Goal: Information Seeking & Learning: Learn about a topic

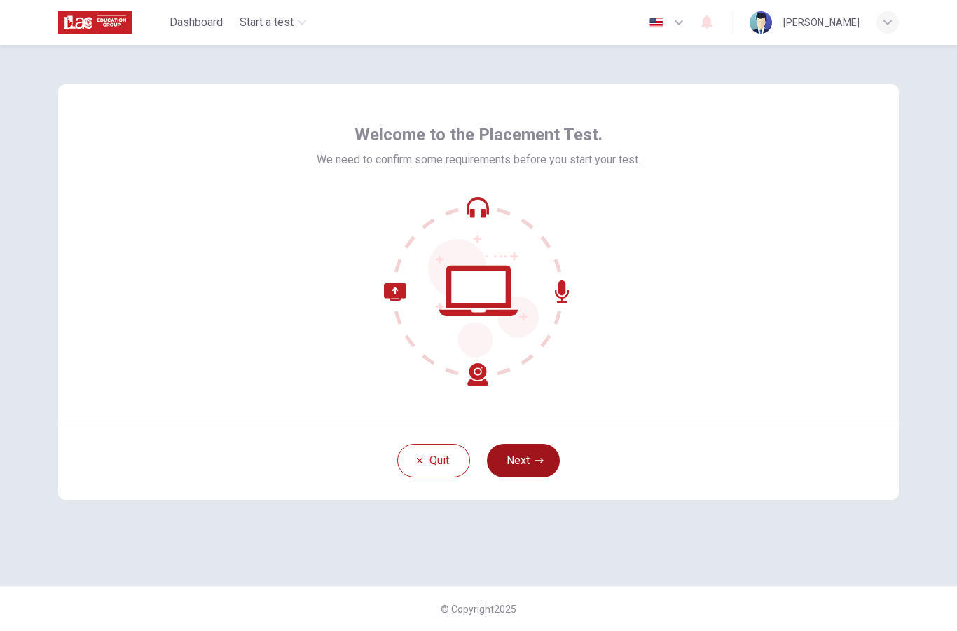
click at [542, 461] on icon "button" at bounding box center [539, 460] width 8 height 5
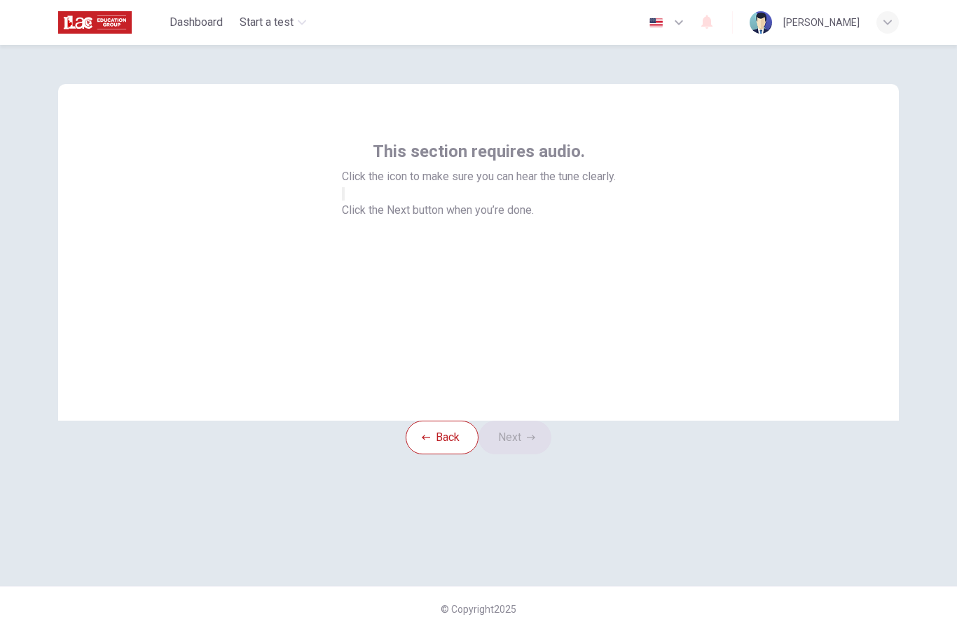
click at [345, 200] on button "button" at bounding box center [343, 193] width 3 height 13
click at [540, 454] on button "Next" at bounding box center [515, 438] width 73 height 34
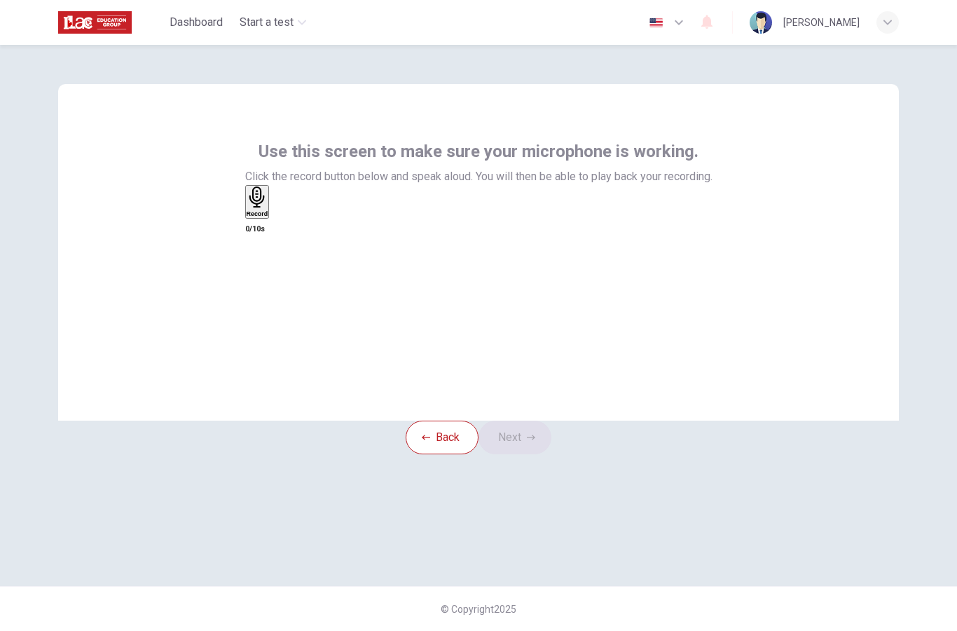
click at [268, 217] on h6 "Record" at bounding box center [258, 213] width 22 height 7
click at [261, 275] on div "Stop" at bounding box center [254, 242] width 14 height 113
click at [287, 229] on icon "button" at bounding box center [283, 224] width 8 height 10
click at [247, 216] on icon "button" at bounding box center [247, 216] width 0 height 0
click at [268, 217] on h6 "Record" at bounding box center [258, 213] width 22 height 7
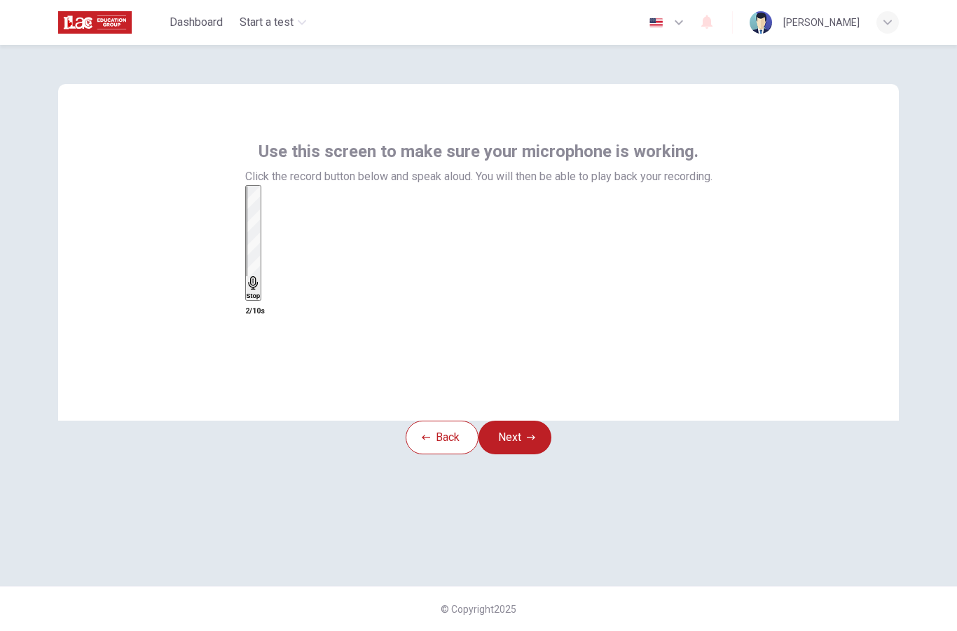
click at [261, 289] on div "Stop" at bounding box center [254, 242] width 14 height 113
click at [273, 218] on div "button" at bounding box center [273, 212] width 0 height 11
click at [247, 216] on icon "button" at bounding box center [247, 216] width 0 height 0
click at [268, 217] on h6 "Record" at bounding box center [258, 213] width 22 height 7
click at [261, 284] on div "Stop" at bounding box center [254, 242] width 14 height 113
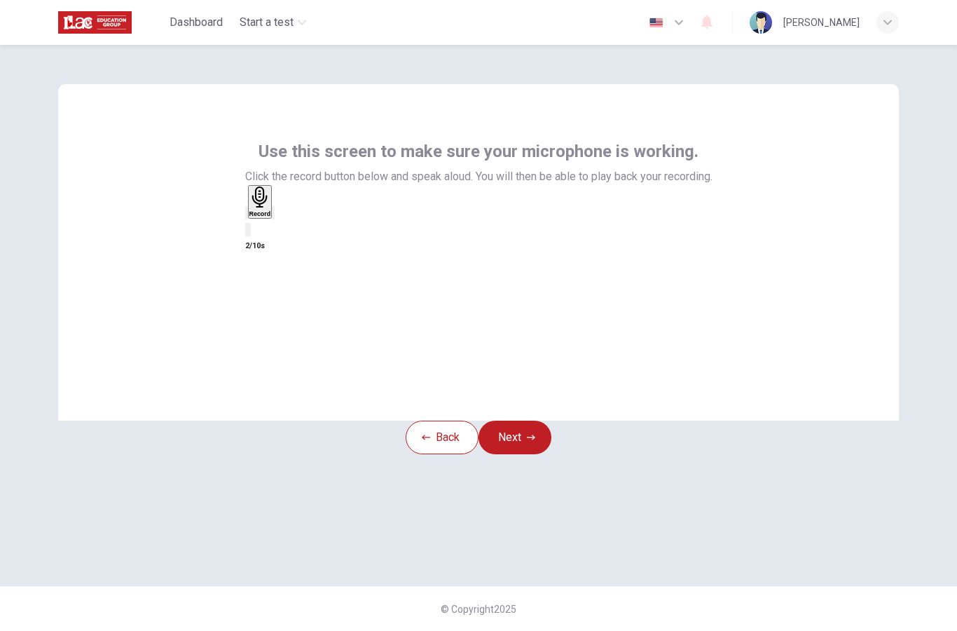
click at [273, 216] on icon "button" at bounding box center [273, 216] width 0 height 0
click at [247, 216] on icon "button" at bounding box center [247, 216] width 0 height 0
click at [535, 442] on icon "button" at bounding box center [531, 437] width 8 height 8
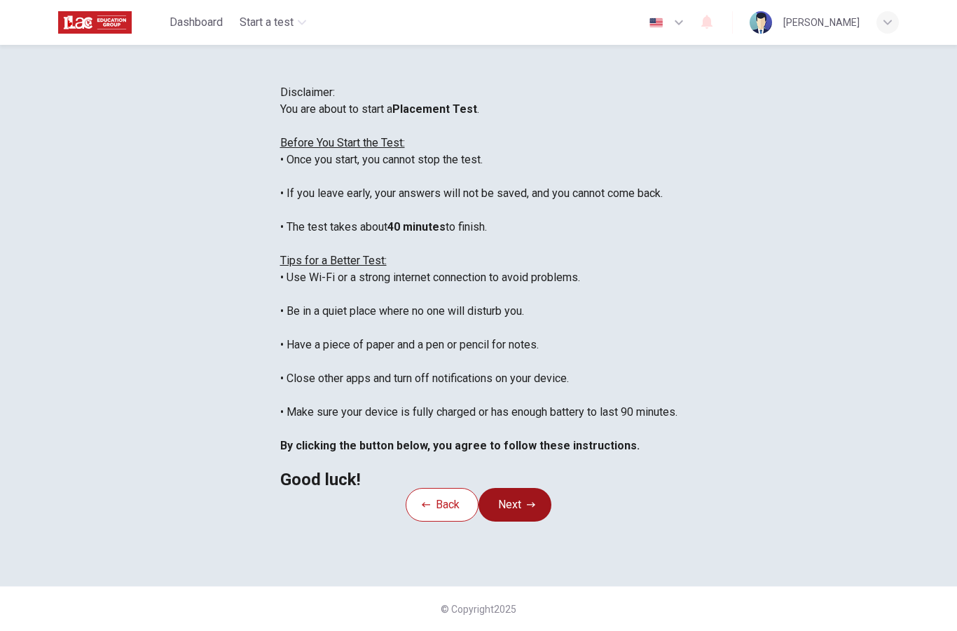
scroll to position [107, 0]
click at [526, 521] on button "Next" at bounding box center [515, 505] width 73 height 34
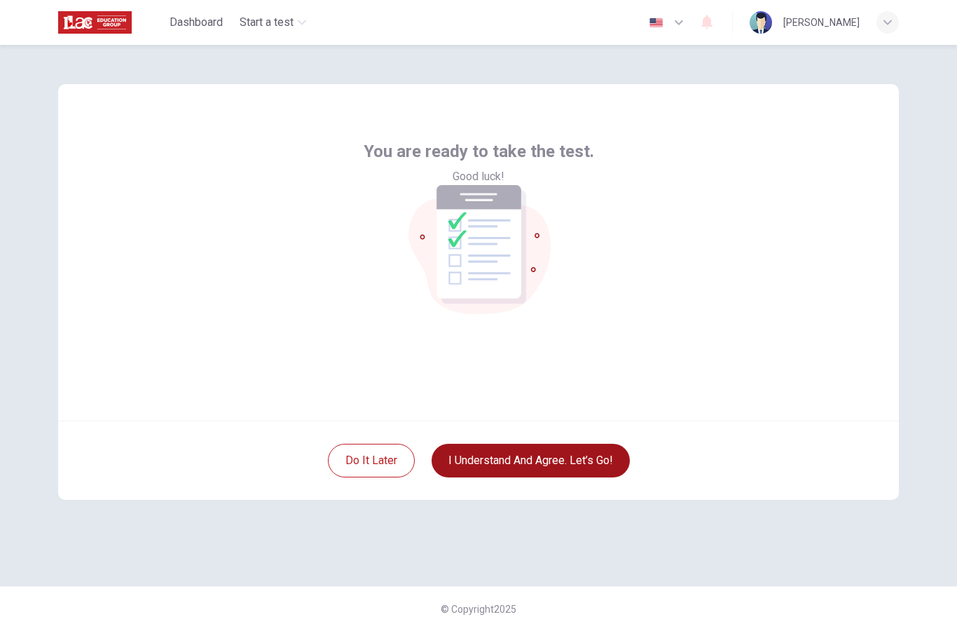
click at [561, 469] on button "I understand and agree. Let’s go!" at bounding box center [531, 461] width 198 height 34
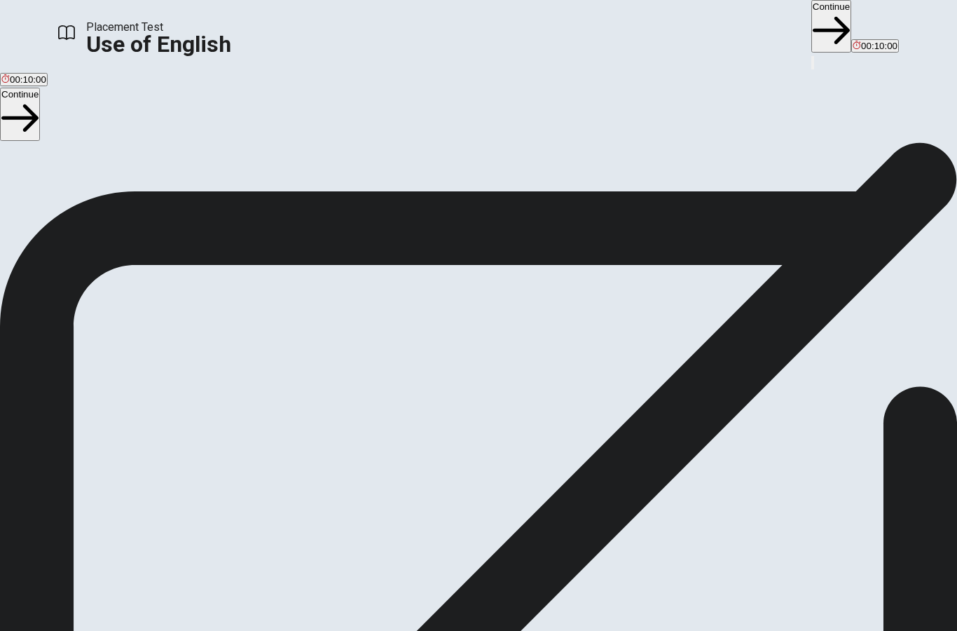
click at [812, 26] on button "Continue" at bounding box center [832, 26] width 40 height 53
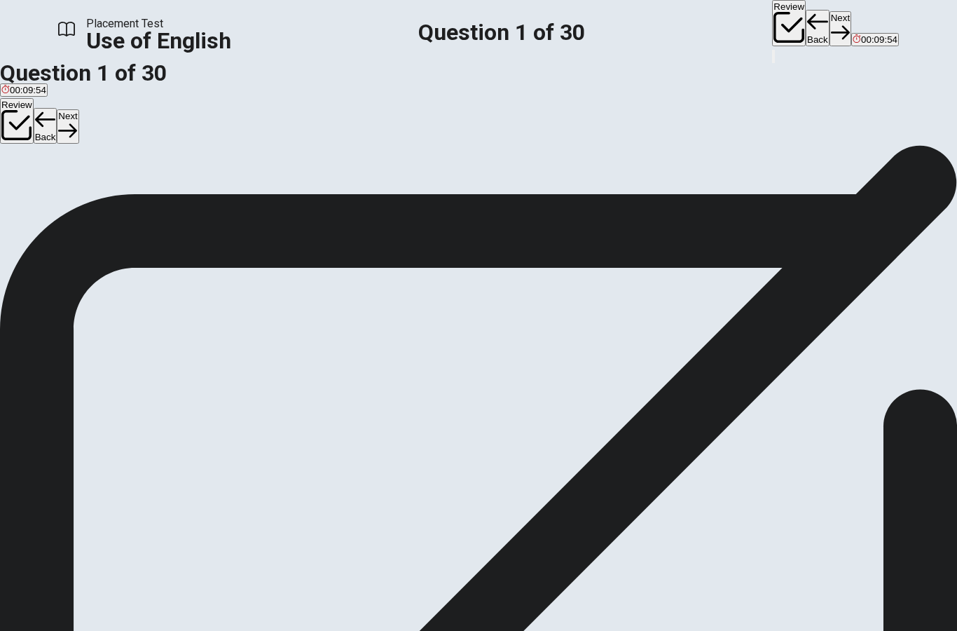
click at [69, 191] on div "D" at bounding box center [62, 185] width 14 height 11
click at [71, 200] on button "D Did" at bounding box center [62, 189] width 17 height 24
click at [830, 18] on button "Next" at bounding box center [841, 28] width 22 height 34
click at [113, 199] on span "are going" at bounding box center [93, 194] width 39 height 11
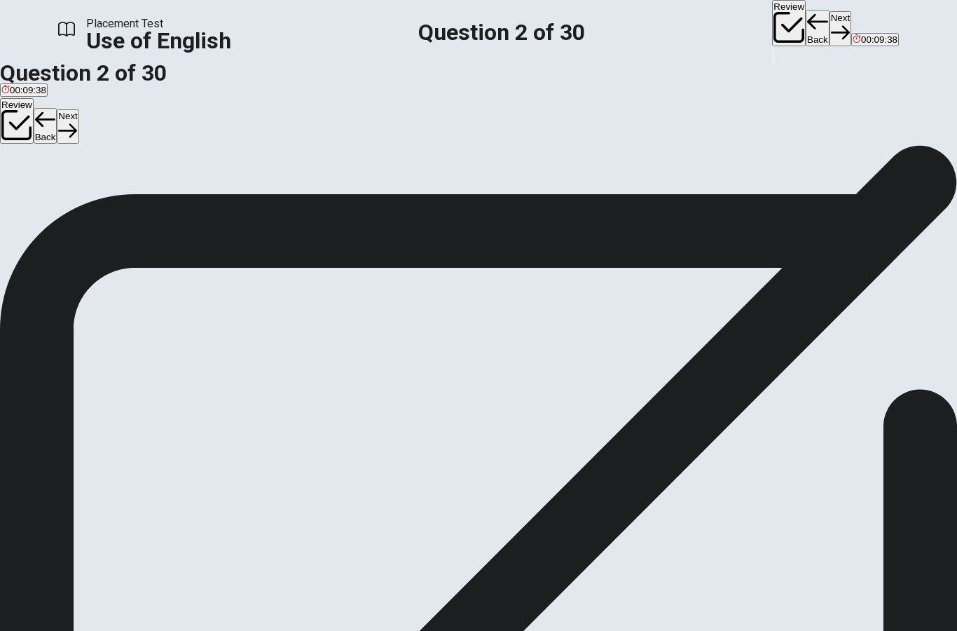
click at [831, 23] on icon "button" at bounding box center [840, 32] width 19 height 19
click at [67, 199] on span "put" at bounding box center [59, 194] width 13 height 11
click at [830, 19] on button "Next" at bounding box center [841, 28] width 22 height 34
click at [34, 200] on button "B did" at bounding box center [25, 189] width 15 height 24
click at [830, 21] on button "Next" at bounding box center [841, 28] width 22 height 34
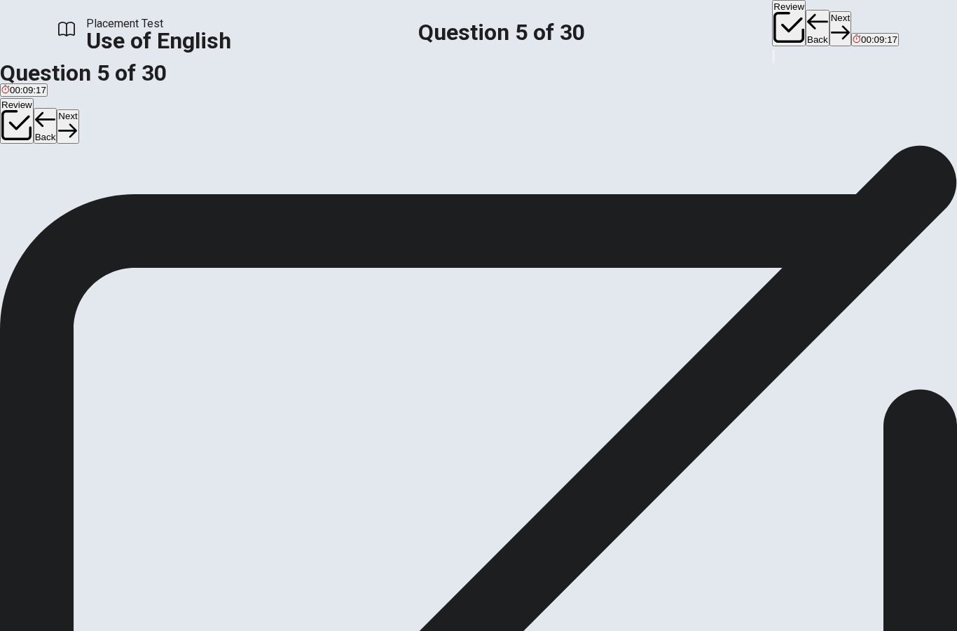
click at [43, 199] on span "work" at bounding box center [34, 194] width 20 height 11
click at [830, 32] on button "Next" at bounding box center [841, 28] width 22 height 34
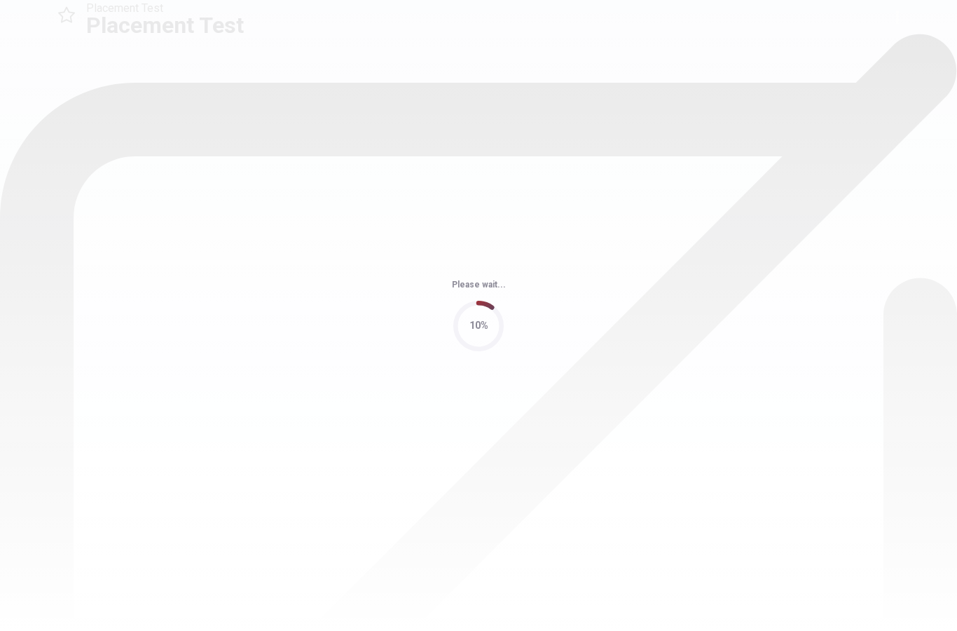
scroll to position [0, 0]
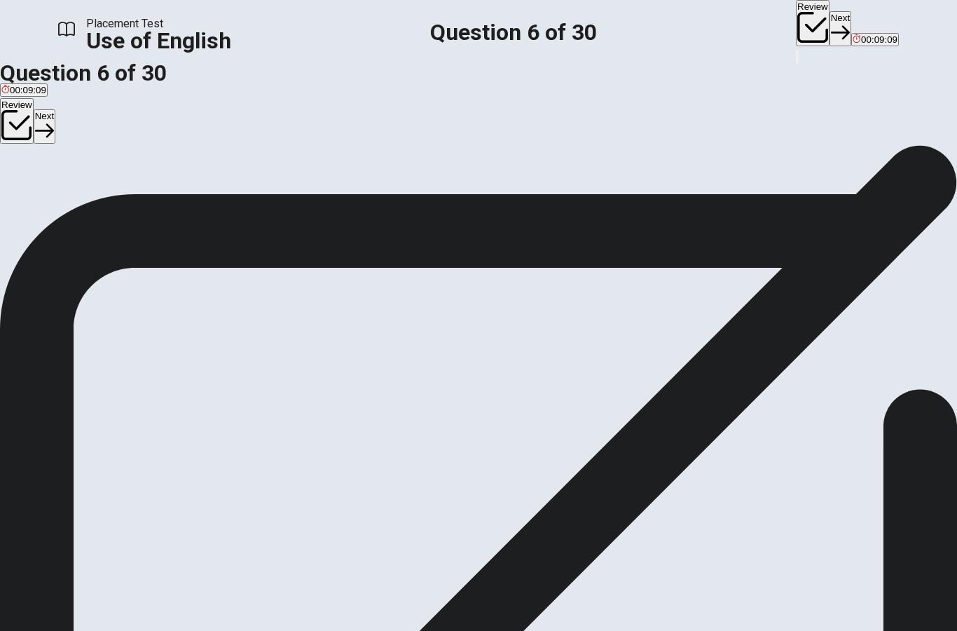
click at [68, 201] on span "flower" at bounding box center [55, 196] width 25 height 11
click at [830, 31] on button "Next" at bounding box center [841, 28] width 22 height 34
click at [30, 201] on span "dry" at bounding box center [23, 196] width 13 height 11
click at [831, 25] on icon "button" at bounding box center [840, 32] width 19 height 19
click at [92, 201] on span "backpack" at bounding box center [72, 196] width 39 height 11
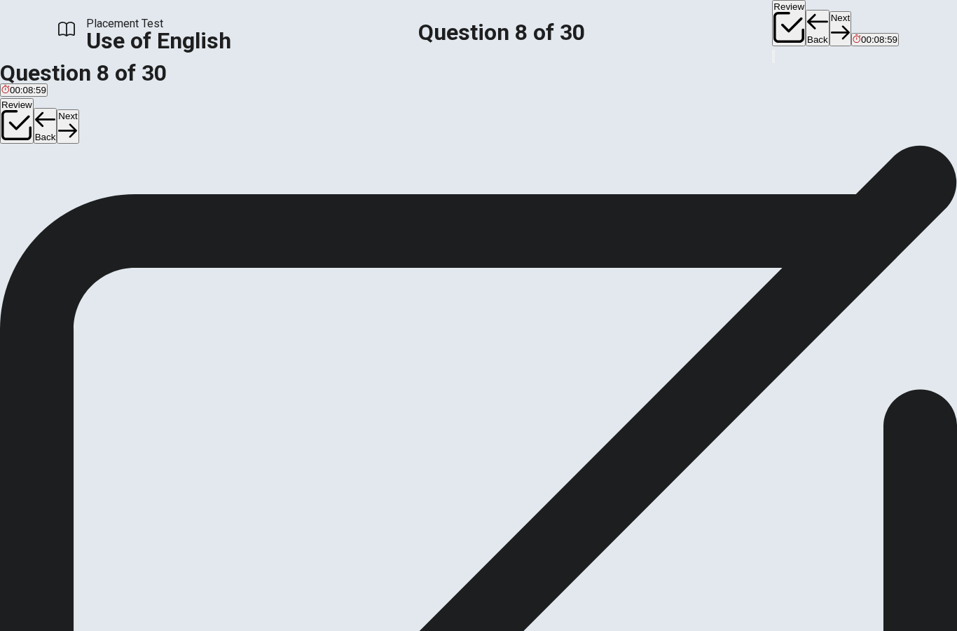
click at [831, 25] on icon "button" at bounding box center [840, 32] width 19 height 19
click at [20, 201] on span "bowl" at bounding box center [10, 196] width 19 height 11
click at [71, 201] on span "kettle" at bounding box center [59, 196] width 22 height 11
click at [830, 29] on button "Next" at bounding box center [841, 28] width 22 height 34
click at [61, 201] on span "waited" at bounding box center [47, 196] width 27 height 11
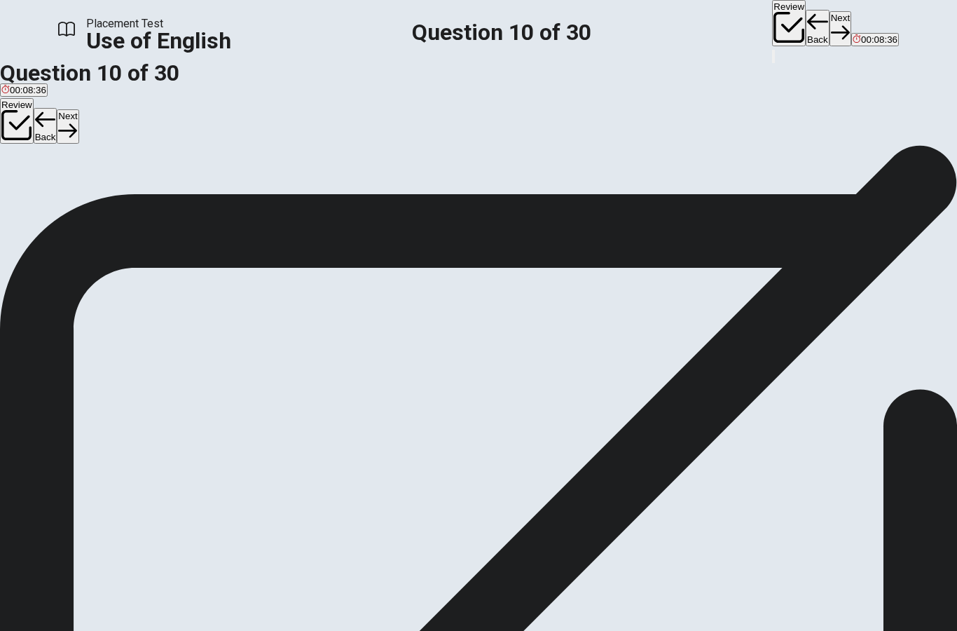
click at [830, 29] on button "Next" at bounding box center [841, 28] width 22 height 34
click at [118, 201] on span "was directed" at bounding box center [91, 196] width 53 height 11
click at [830, 28] on button "Next" at bounding box center [841, 28] width 22 height 34
click at [35, 201] on span "had" at bounding box center [27, 196] width 15 height 11
click at [830, 29] on button "Next" at bounding box center [841, 28] width 22 height 34
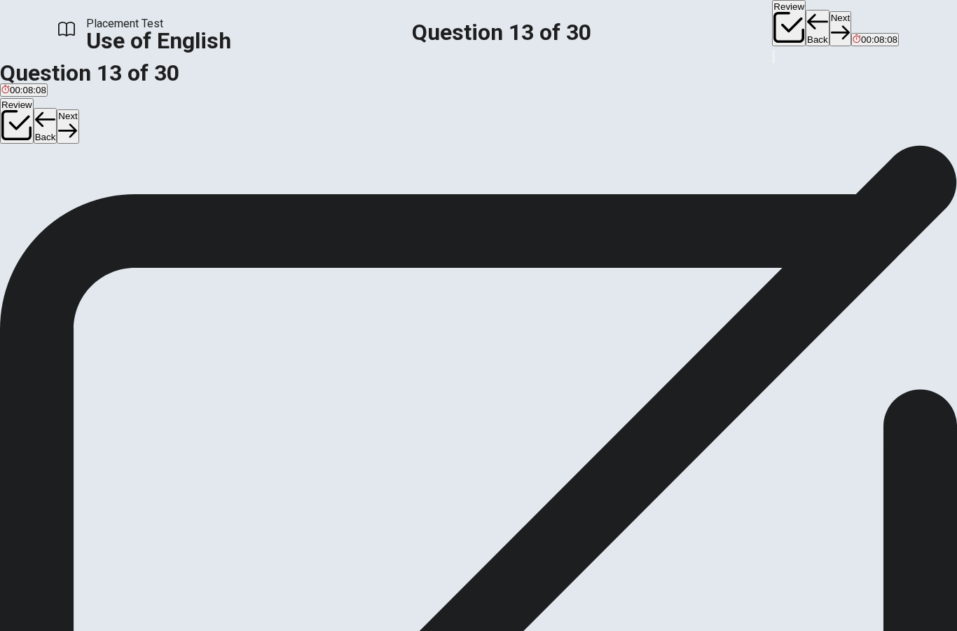
click at [22, 201] on span "were" at bounding box center [11, 196] width 20 height 11
click at [830, 32] on button "Next" at bounding box center [841, 28] width 22 height 34
click at [47, 201] on span "will be" at bounding box center [34, 196] width 26 height 11
click at [830, 28] on button "Next" at bounding box center [841, 28] width 22 height 34
click at [32, 201] on span "depend" at bounding box center [16, 196] width 31 height 11
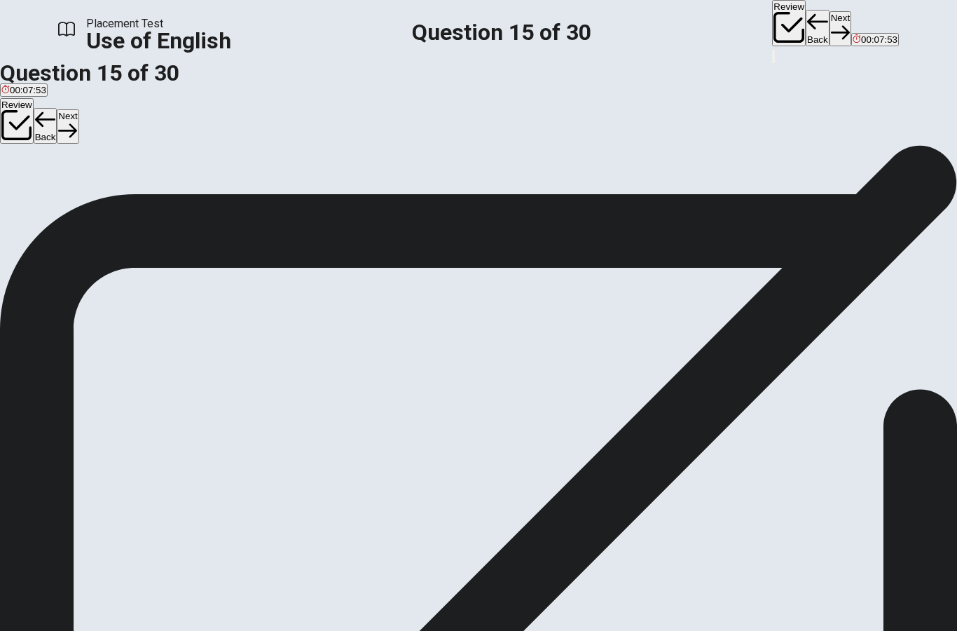
click at [830, 29] on button "Next" at bounding box center [841, 28] width 22 height 34
click at [39, 201] on span "medicine" at bounding box center [19, 196] width 37 height 11
click at [830, 34] on button "Next" at bounding box center [841, 28] width 22 height 34
click at [67, 201] on span "park" at bounding box center [57, 196] width 18 height 11
click at [830, 31] on button "Next" at bounding box center [841, 28] width 22 height 34
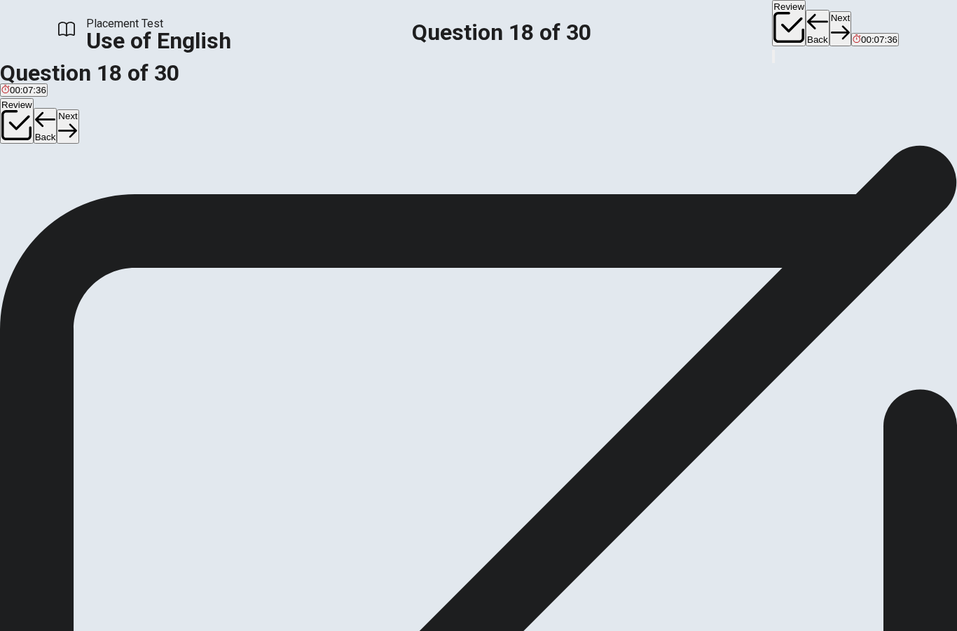
click at [94, 201] on span "achieves" at bounding box center [75, 196] width 37 height 11
click at [830, 29] on button "Next" at bounding box center [841, 28] width 22 height 34
click at [29, 201] on span "honest" at bounding box center [15, 196] width 28 height 11
click at [830, 29] on button "Next" at bounding box center [841, 28] width 22 height 34
click at [41, 201] on span "Have" at bounding box center [30, 196] width 22 height 11
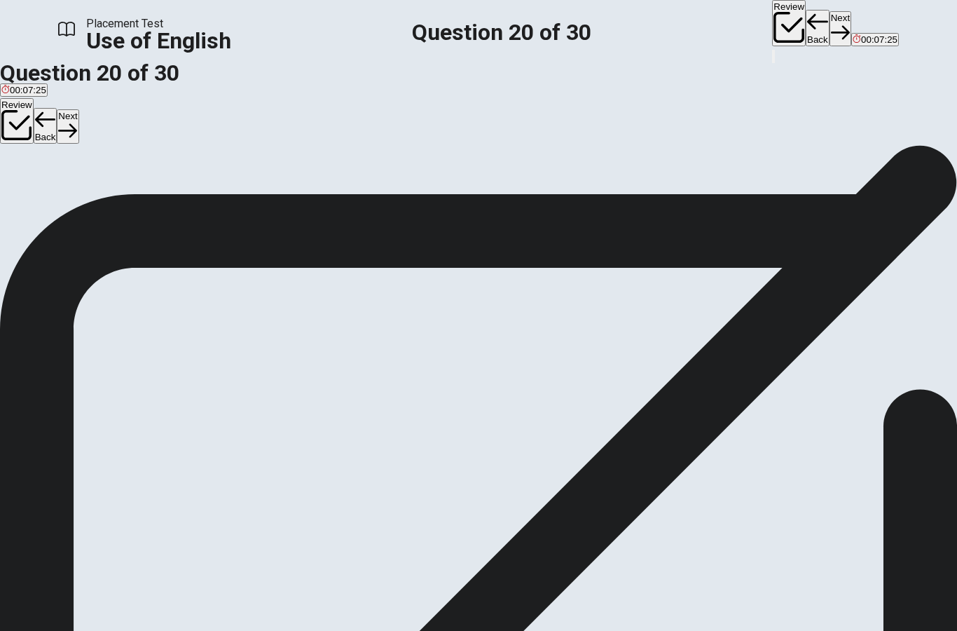
click at [830, 26] on button "Next" at bounding box center [841, 28] width 22 height 34
click at [74, 201] on span "studied" at bounding box center [58, 196] width 30 height 11
click at [830, 31] on button "Next" at bounding box center [841, 28] width 22 height 34
click at [35, 201] on span "had" at bounding box center [27, 196] width 15 height 11
click at [88, 201] on span "have" at bounding box center [78, 196] width 20 height 11
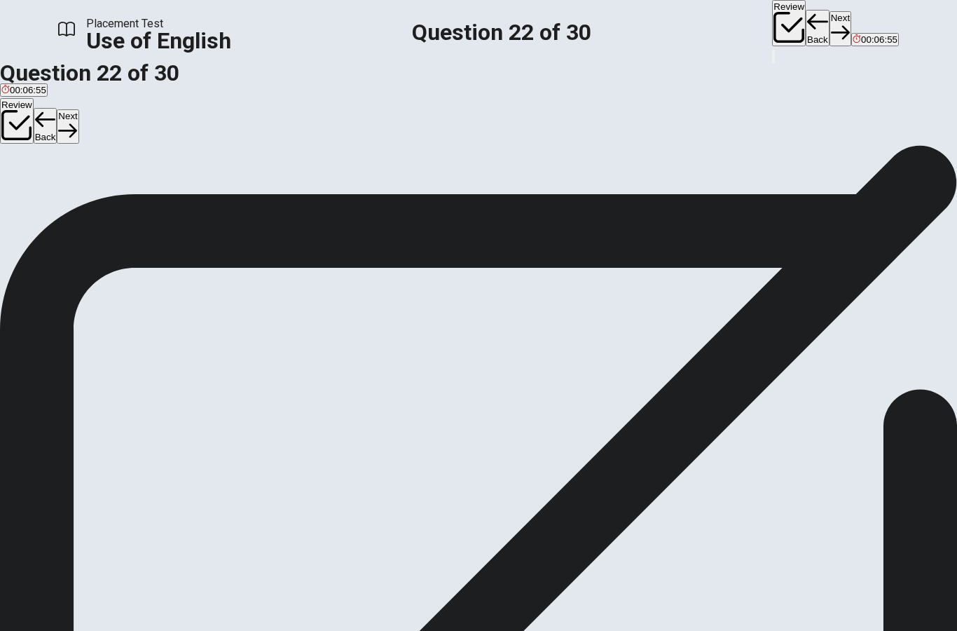
click at [831, 27] on icon "button" at bounding box center [840, 32] width 19 height 19
click at [88, 201] on span "was reviewed" at bounding box center [60, 196] width 57 height 11
click at [830, 30] on button "Next" at bounding box center [841, 28] width 22 height 34
click at [55, 203] on button "B read" at bounding box center [45, 191] width 22 height 24
click at [830, 27] on button "Next" at bounding box center [841, 28] width 22 height 34
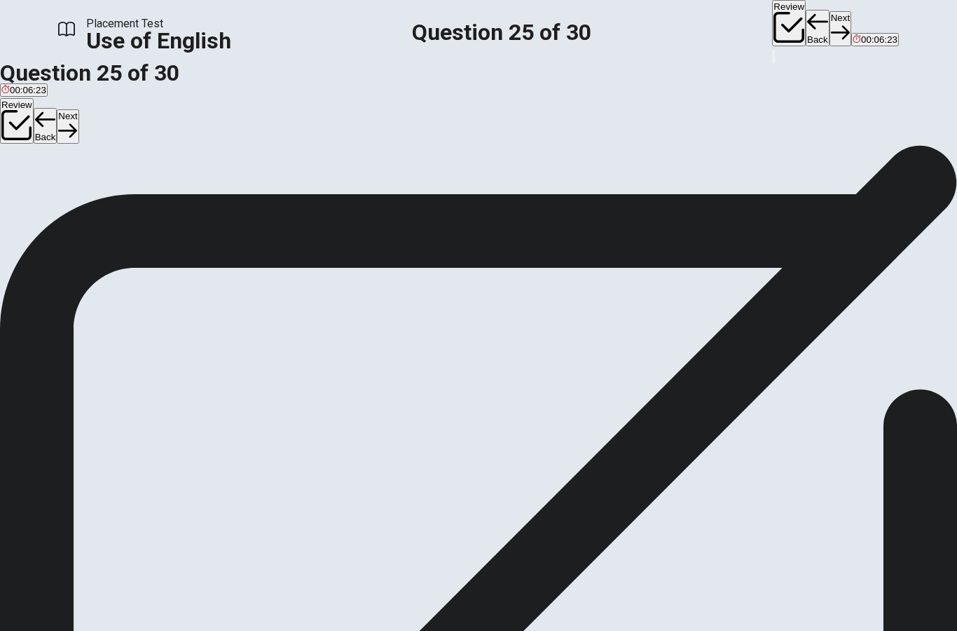
click at [71, 201] on span "advertise" at bounding box center [52, 196] width 38 height 11
click at [830, 28] on button "Next" at bounding box center [841, 28] width 22 height 34
click at [116, 201] on span "remove" at bounding box center [100, 196] width 31 height 11
click at [831, 27] on icon "button" at bounding box center [840, 32] width 19 height 19
click at [19, 201] on span "plan" at bounding box center [10, 196] width 18 height 11
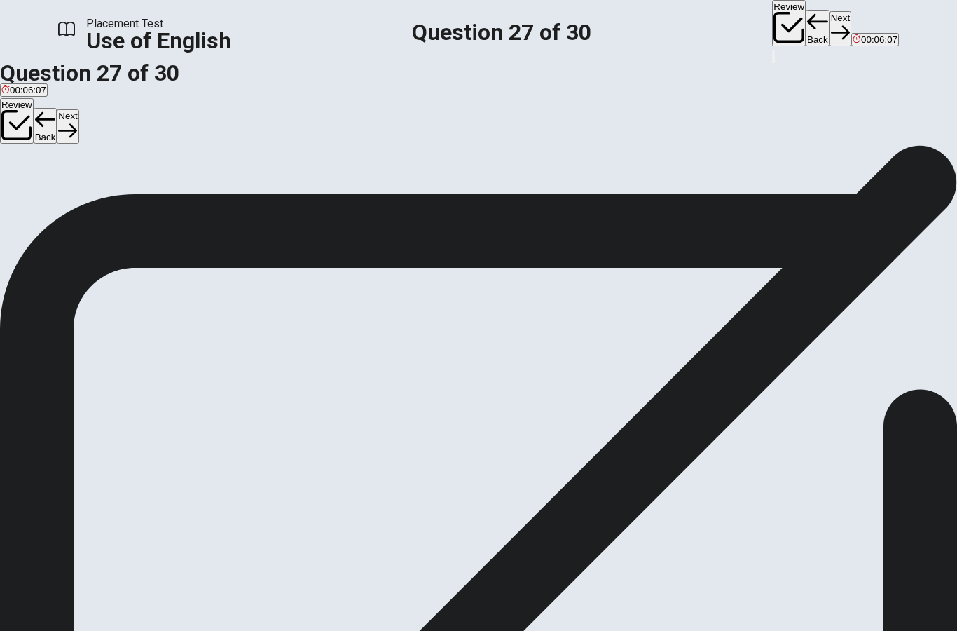
click at [830, 23] on button "Next" at bounding box center [841, 28] width 22 height 34
click at [68, 201] on span "optional" at bounding box center [51, 196] width 33 height 11
click at [830, 23] on button "Next" at bounding box center [841, 28] width 22 height 34
click at [121, 203] on button "A make it easier to understand" at bounding box center [60, 191] width 121 height 24
click at [830, 32] on button "Next" at bounding box center [841, 28] width 22 height 34
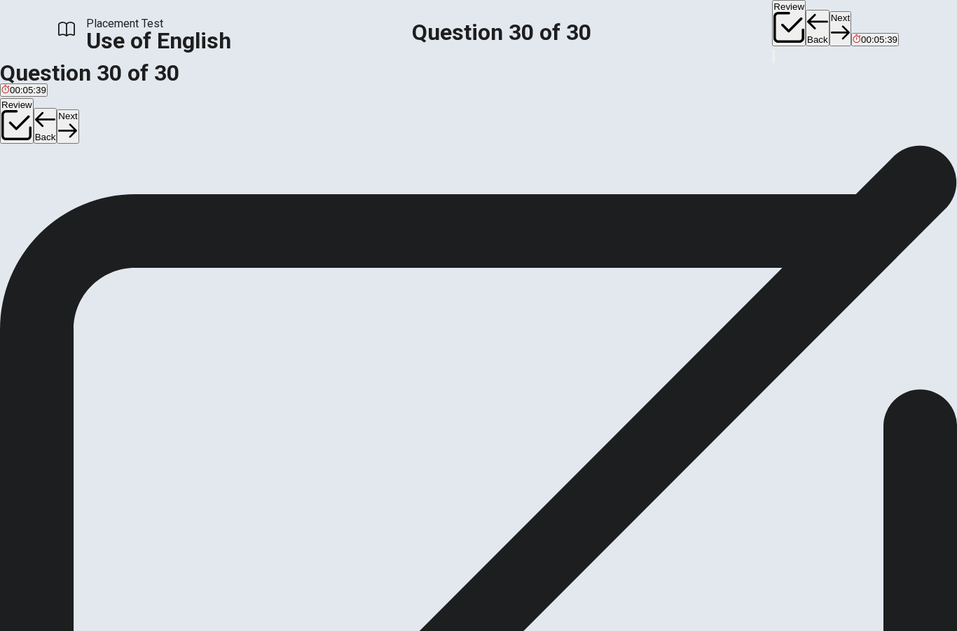
click at [82, 201] on span "Did" at bounding box center [75, 196] width 14 height 11
click at [25, 203] on button "A Have" at bounding box center [12, 191] width 25 height 24
click at [830, 28] on button "Next" at bounding box center [841, 28] width 22 height 34
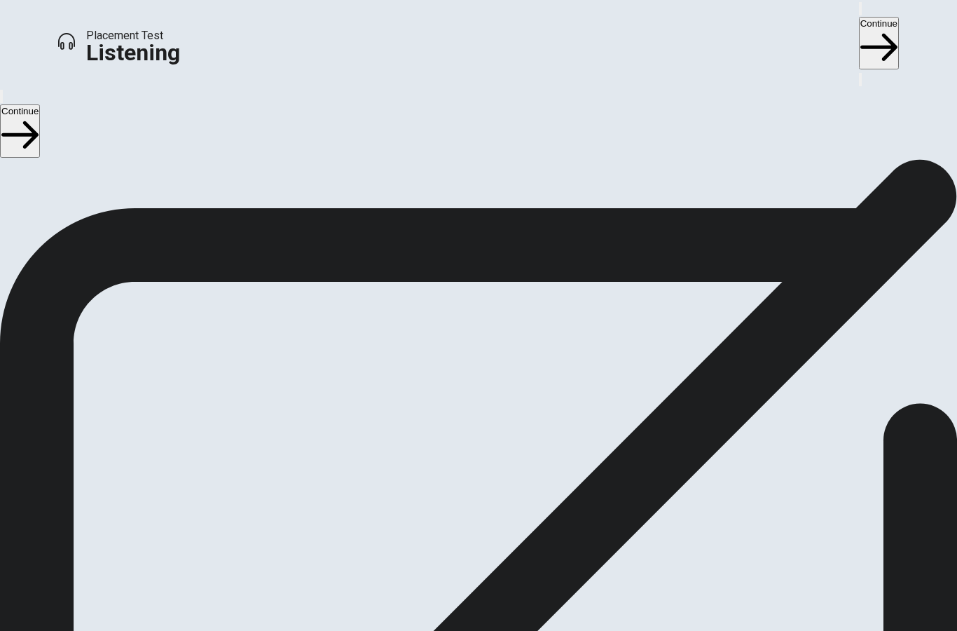
click at [859, 34] on button "Continue" at bounding box center [879, 43] width 40 height 53
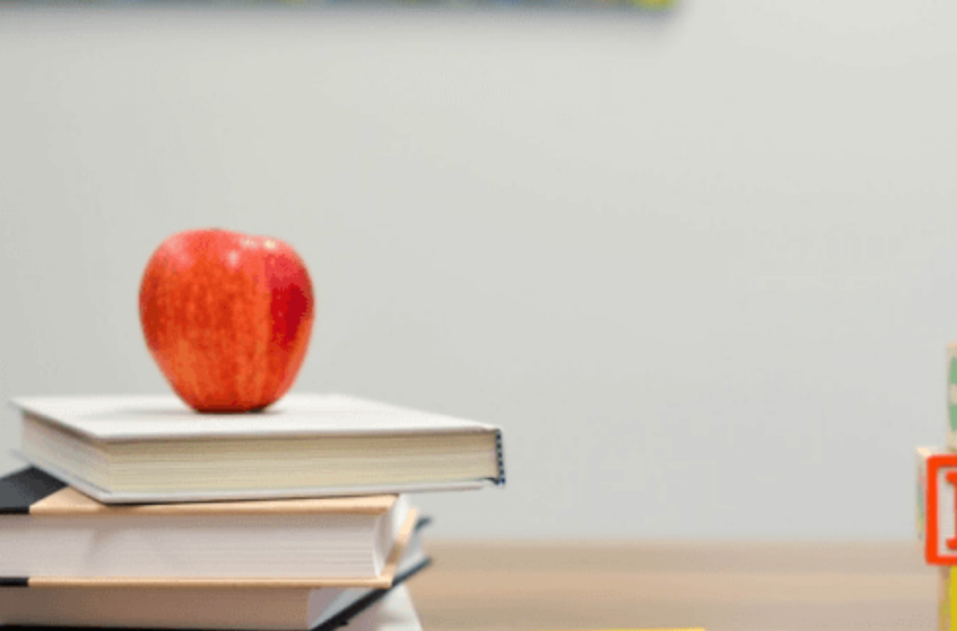
scroll to position [1307, 0]
click at [879, 349] on div "Question 4 Where does the woman suggest holding the event? A Outdoors at the [G…" at bounding box center [478, 378] width 957 height 59
click at [62, 455] on span "A charity event" at bounding box center [31, 460] width 61 height 11
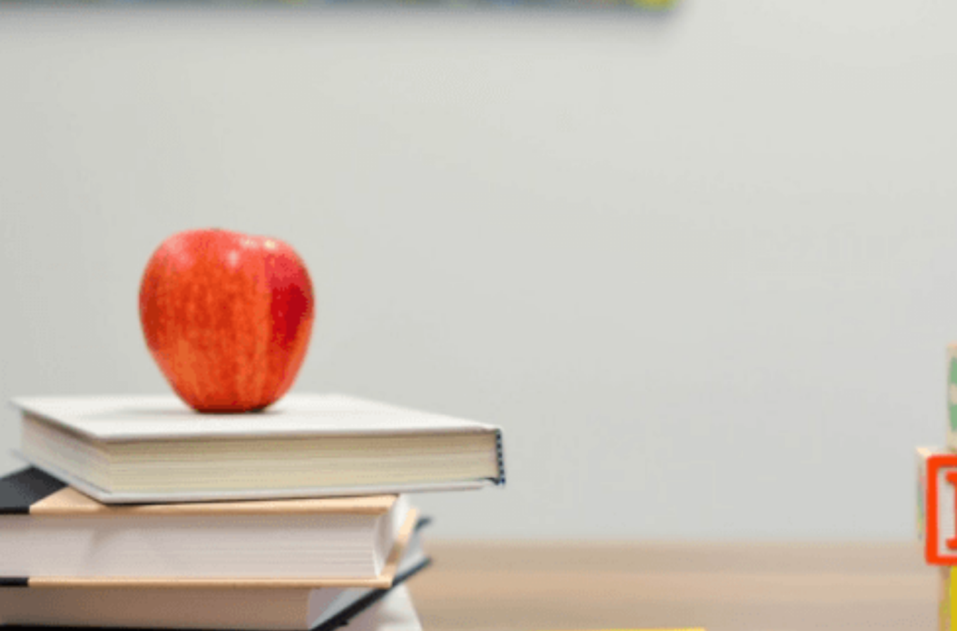
click at [178, 278] on span "“Celebrate Community”" at bounding box center [129, 283] width 97 height 11
click at [173, 337] on span "Reach out to local businesses for support" at bounding box center [87, 342] width 172 height 11
click at [165, 396] on span "Outdoors at the [GEOGRAPHIC_DATA]" at bounding box center [83, 401] width 164 height 11
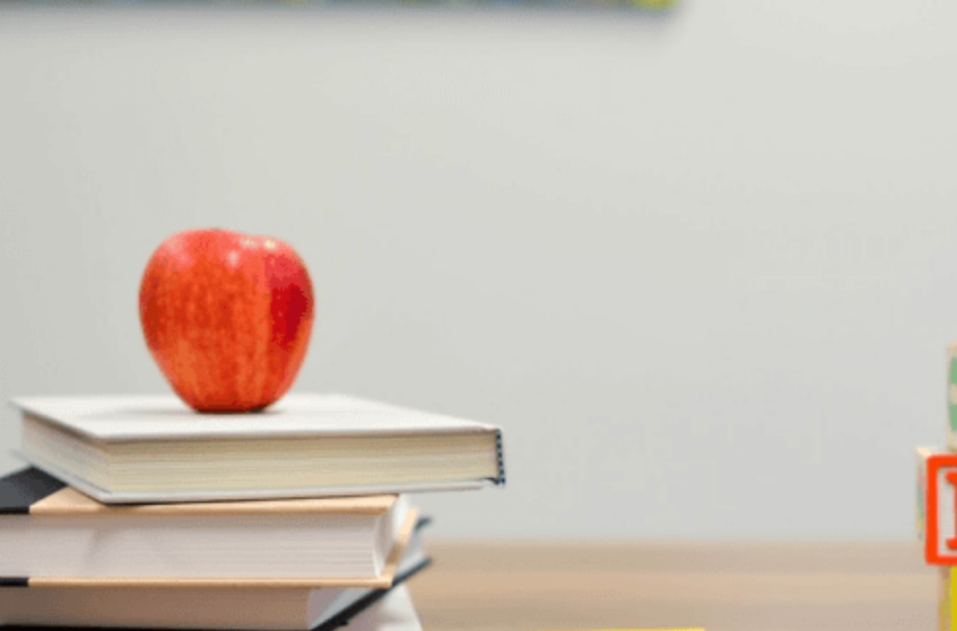
scroll to position [0, 0]
click at [399, 230] on span "Charging volunteers" at bounding box center [356, 224] width 83 height 11
click at [859, 27] on button "Continue" at bounding box center [879, 43] width 40 height 53
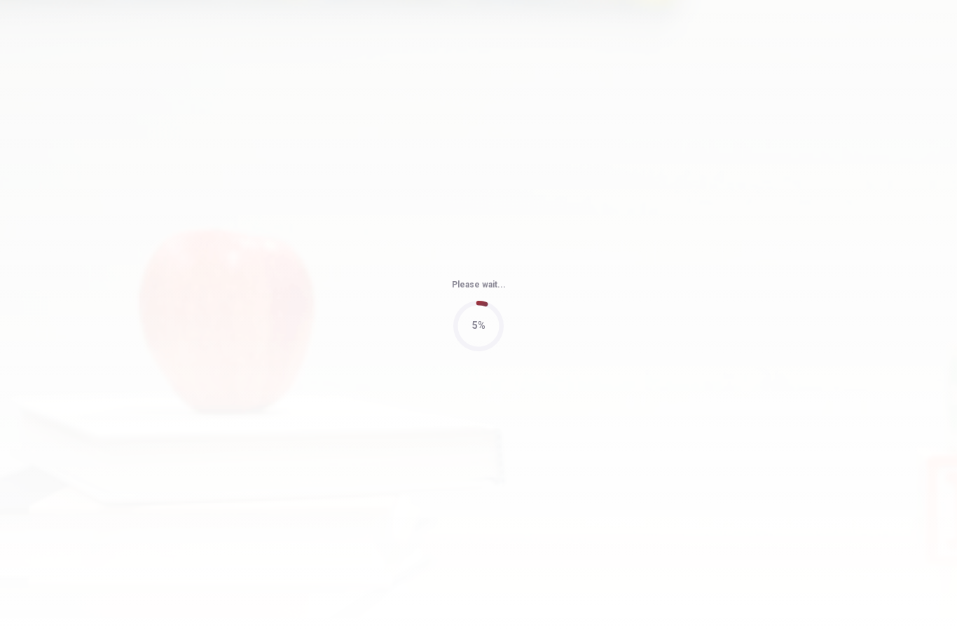
type input "65"
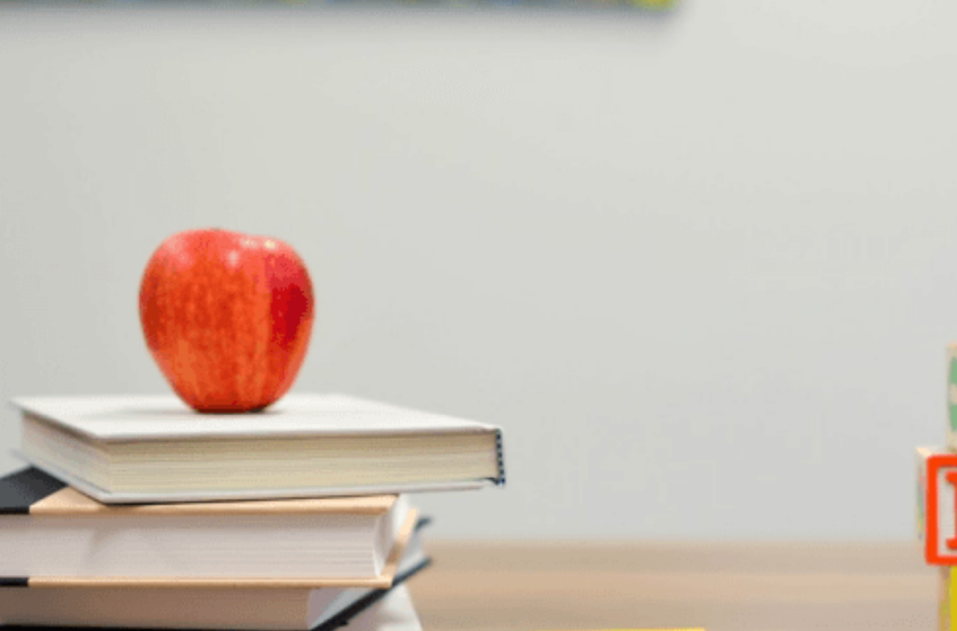
scroll to position [336, 0]
click at [204, 280] on span "Practiced for the Q&A" at bounding box center [159, 285] width 90 height 11
click at [357, 292] on button "C Researched the company’s projects" at bounding box center [280, 280] width 151 height 24
click at [319, 445] on button "C Unexpected questions" at bounding box center [271, 457] width 95 height 24
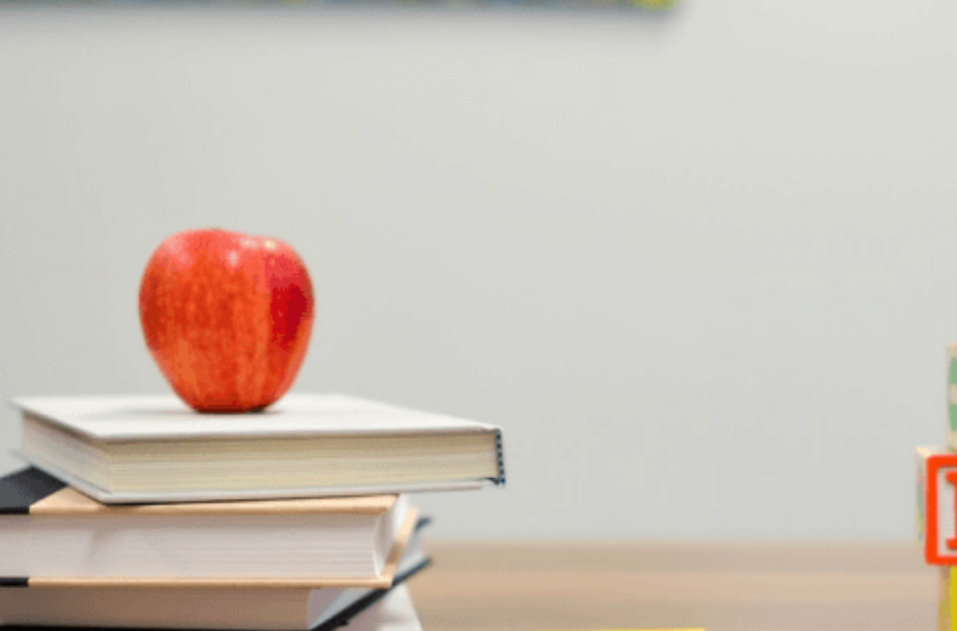
scroll to position [914, 0]
click at [144, 410] on button "B A navy suit" at bounding box center [120, 398] width 48 height 24
click at [332, 214] on button "B Mention a real weakness and show improvement" at bounding box center [228, 222] width 205 height 24
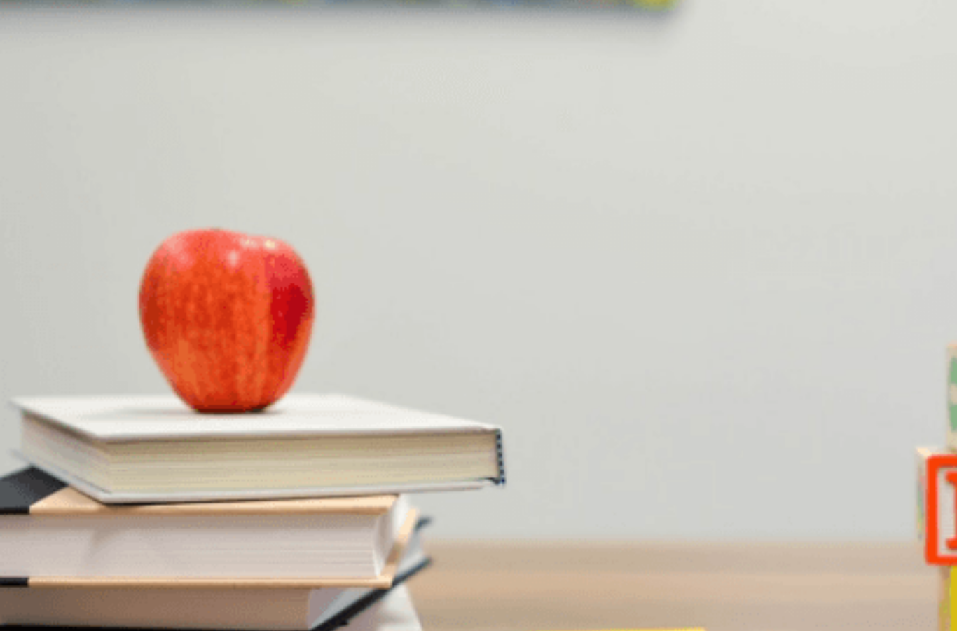
click at [165, 351] on button "B The STAR method" at bounding box center [125, 339] width 79 height 24
click at [859, 25] on button "Continue" at bounding box center [879, 43] width 40 height 53
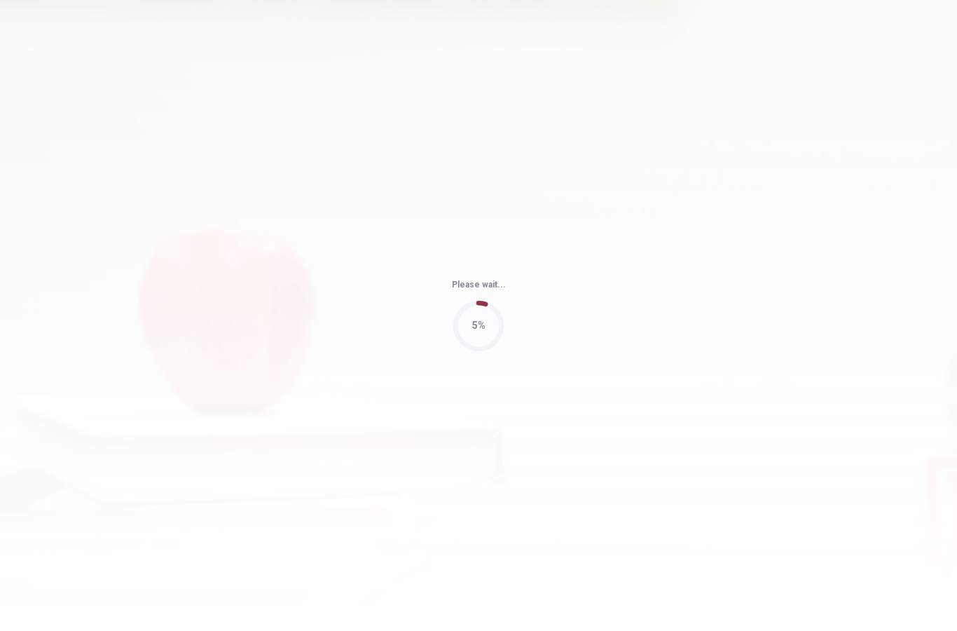
type input "56"
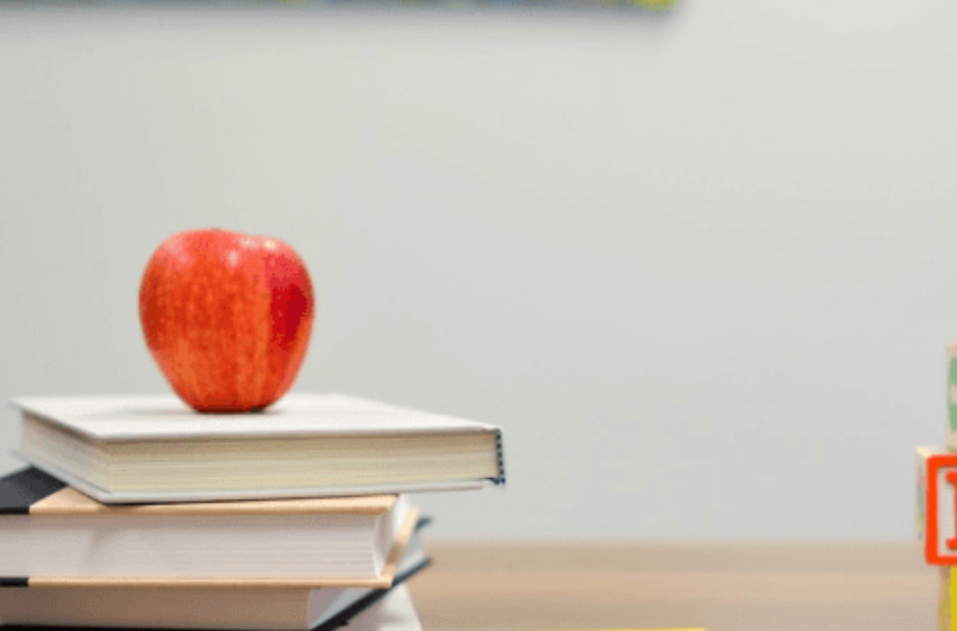
scroll to position [686, 0]
click at [371, 349] on button "D Lack of integration" at bounding box center [331, 337] width 79 height 24
click at [193, 325] on button "B Poor customer support" at bounding box center [143, 337] width 97 height 24
click at [292, 325] on button "C Limited storage options" at bounding box center [243, 337] width 100 height 24
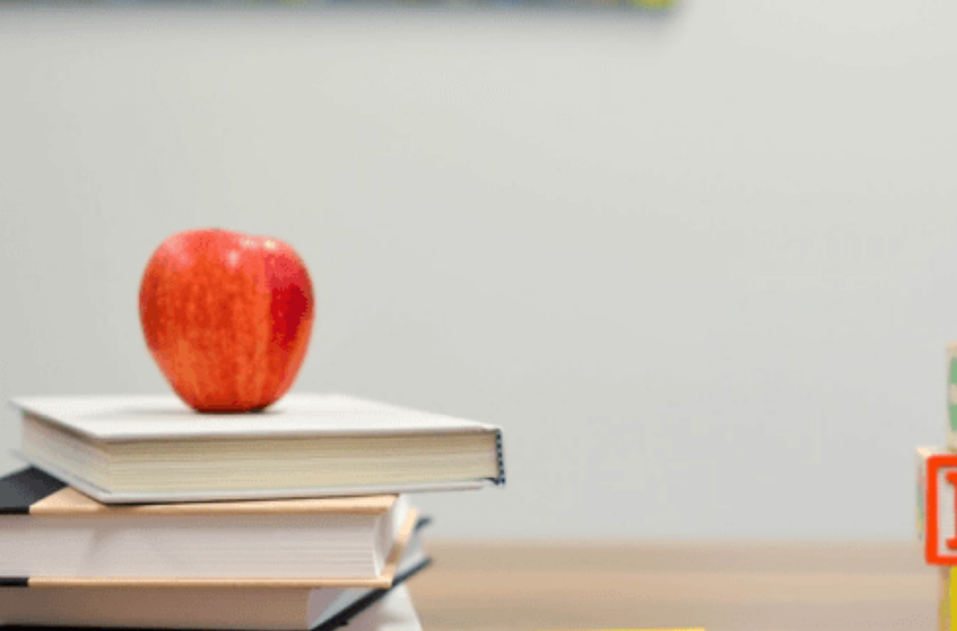
scroll to position [1292, 0]
click at [90, 467] on button "D Three" at bounding box center [75, 455] width 27 height 24
click at [237, 384] on button "C It’s not mobile-compatible" at bounding box center [182, 396] width 109 height 24
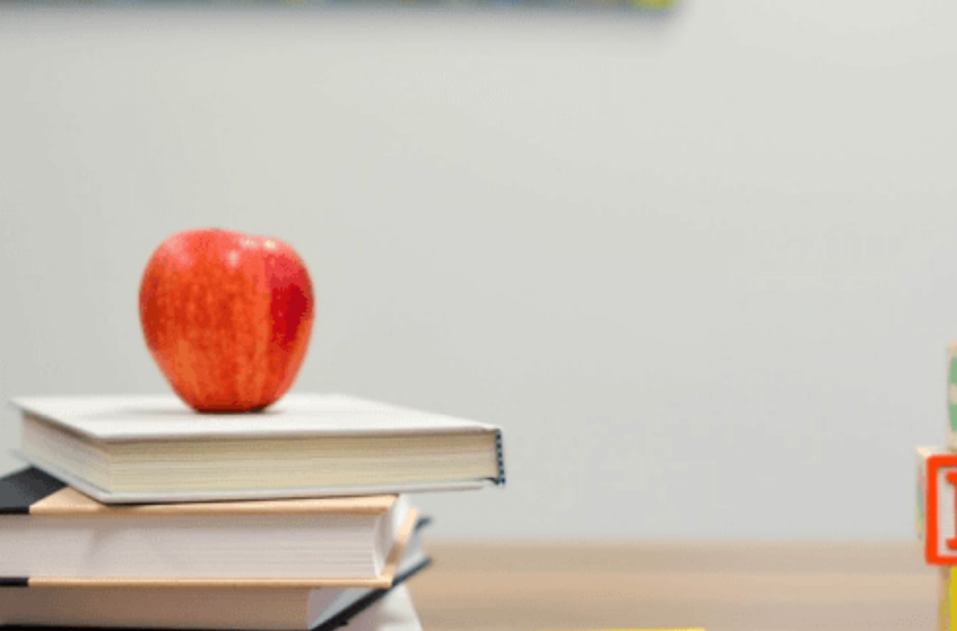
click at [476, 231] on button "D It doesn’t integrate with other tools" at bounding box center [403, 219] width 145 height 24
click at [721, 290] on button "D Present the options to the team [DATE]" at bounding box center [639, 278] width 165 height 24
click at [861, 29] on icon "button" at bounding box center [879, 47] width 37 height 37
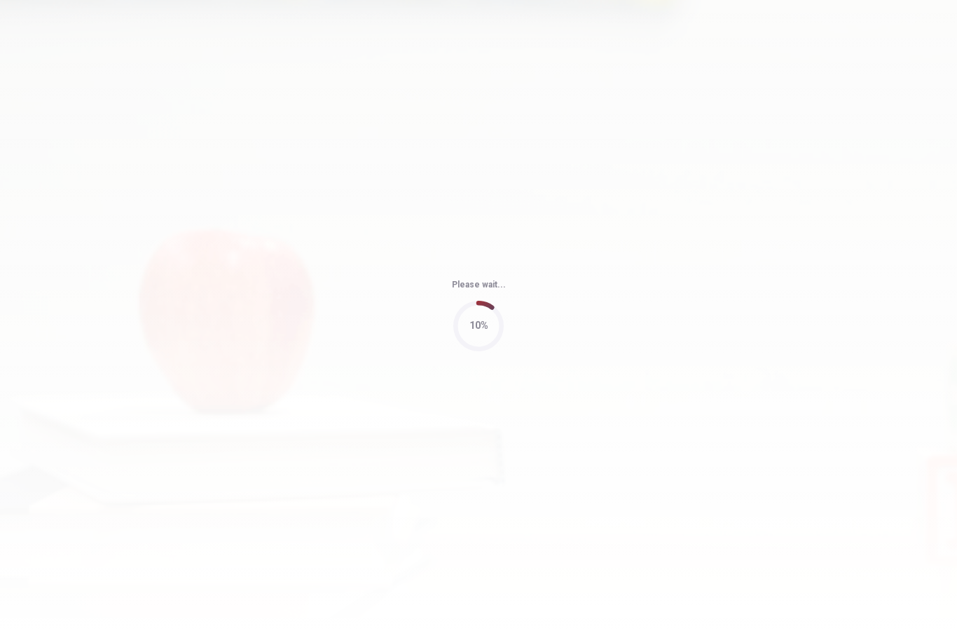
type input "89"
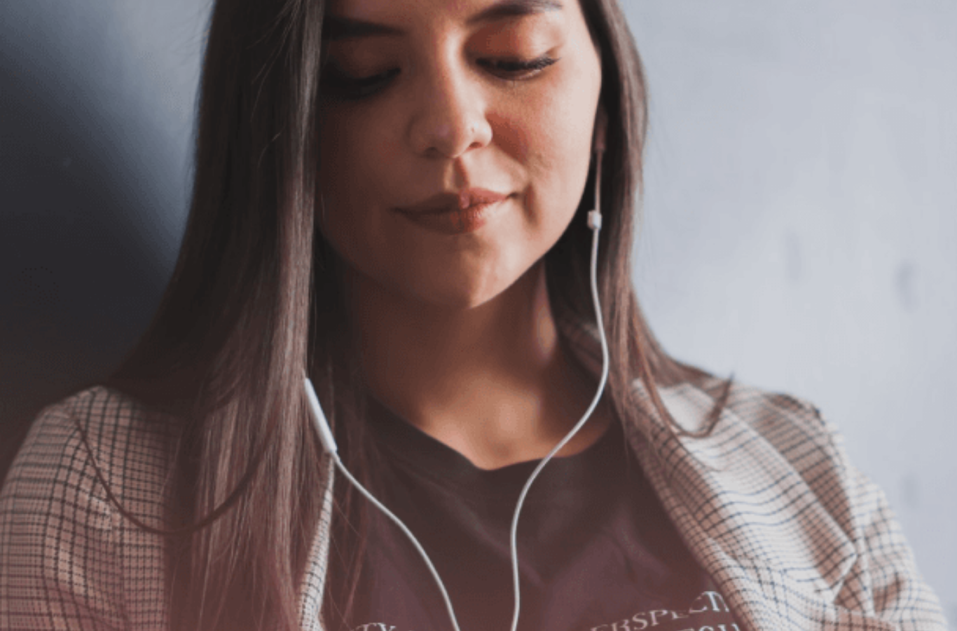
scroll to position [0, 0]
click at [859, 26] on button "Continue" at bounding box center [879, 43] width 40 height 53
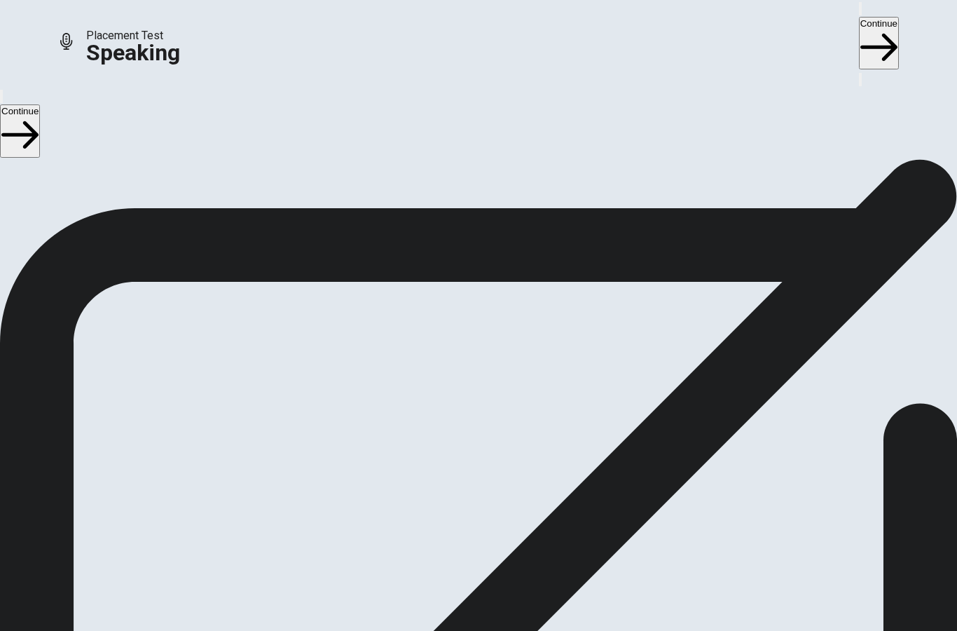
scroll to position [47, 0]
click at [463, 401] on button "Play Audio" at bounding box center [461, 399] width 3 height 13
click at [500, 344] on div at bounding box center [479, 367] width 42 height 47
click at [459, 403] on icon "Record Again" at bounding box center [459, 403] width 0 height 0
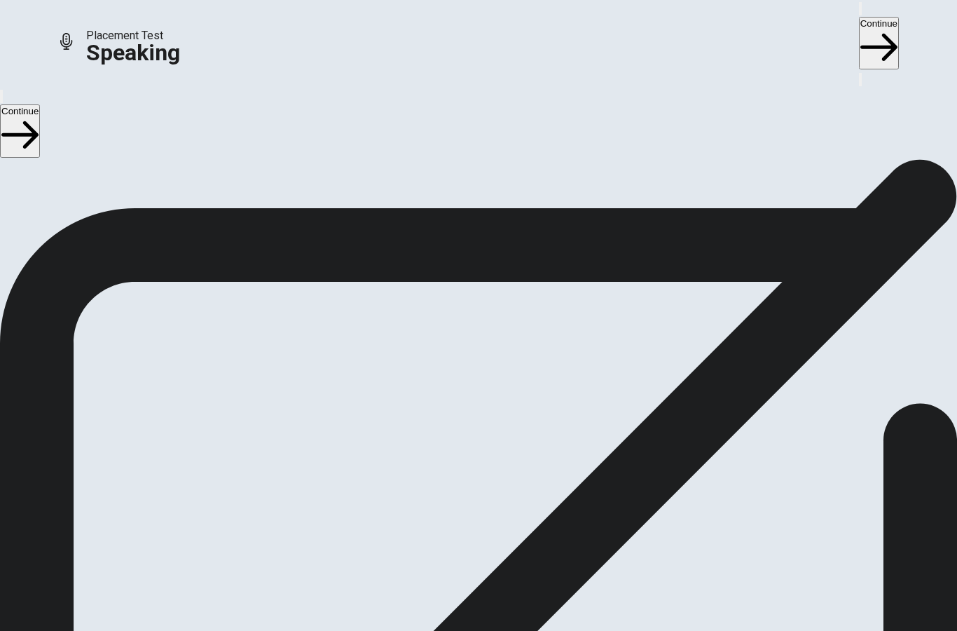
click at [463, 393] on button "Play Audio" at bounding box center [461, 399] width 3 height 13
click at [459, 403] on icon "Record Again" at bounding box center [459, 403] width 0 height 0
click at [504, 352] on div "Stop Recording" at bounding box center [479, 441] width 50 height 178
click at [500, 344] on div at bounding box center [479, 367] width 42 height 47
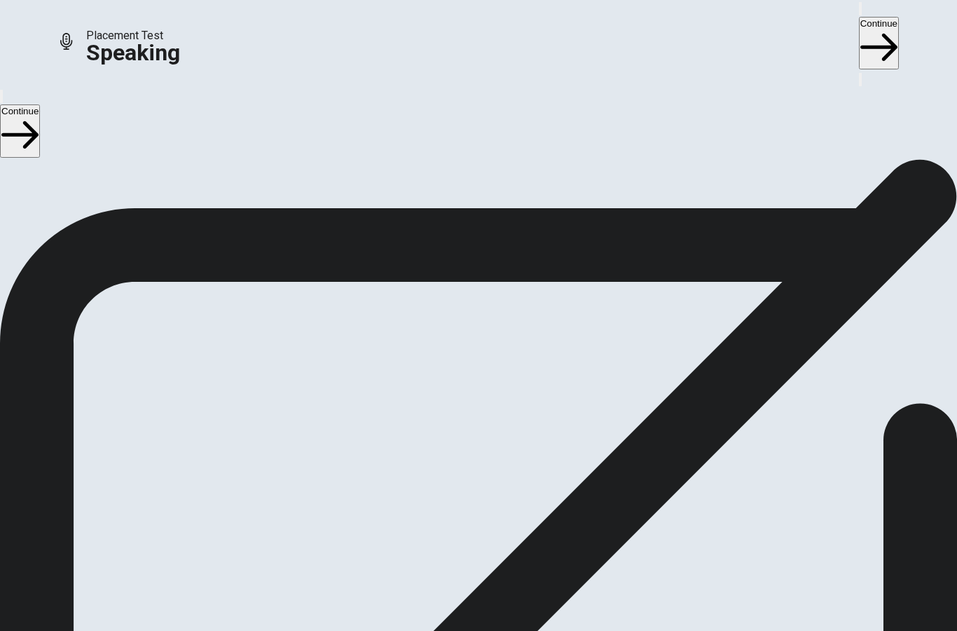
click at [460, 398] on button "Record Again" at bounding box center [459, 399] width 3 height 13
click at [504, 498] on span "Stop Recording" at bounding box center [479, 513] width 50 height 30
click at [459, 403] on icon "Record Again" at bounding box center [459, 403] width 0 height 0
click at [508, 402] on button "Record Again" at bounding box center [478, 425] width 59 height 69
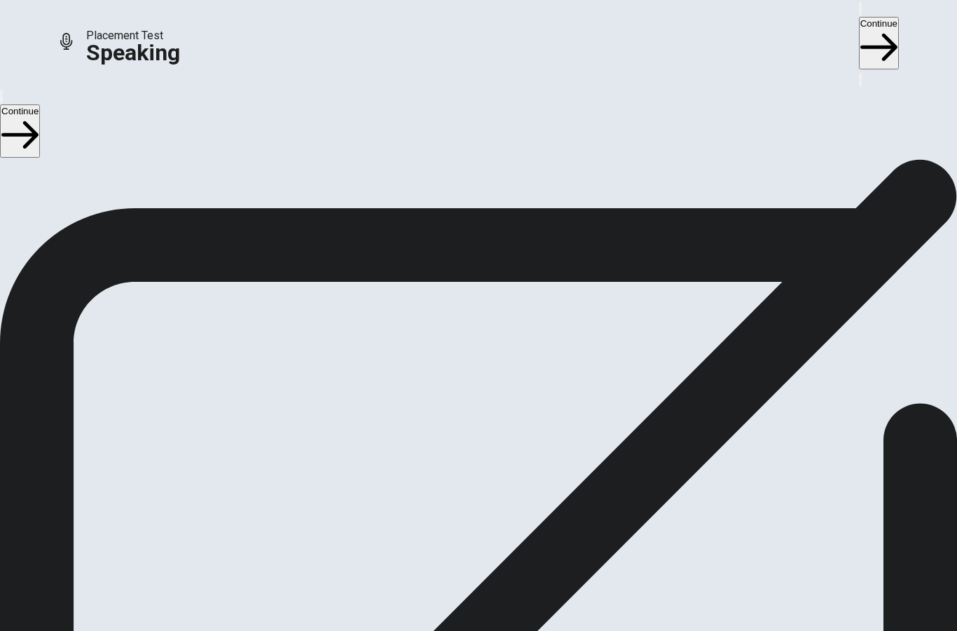
click at [504, 498] on span "Stop Recording" at bounding box center [479, 513] width 50 height 30
click at [508, 396] on button "Record Again" at bounding box center [478, 425] width 59 height 69
click at [504, 353] on div "Stop Recording" at bounding box center [479, 441] width 50 height 178
click at [508, 407] on button "Record Again" at bounding box center [478, 425] width 59 height 69
click at [504, 498] on span "Stop Recording" at bounding box center [479, 513] width 50 height 30
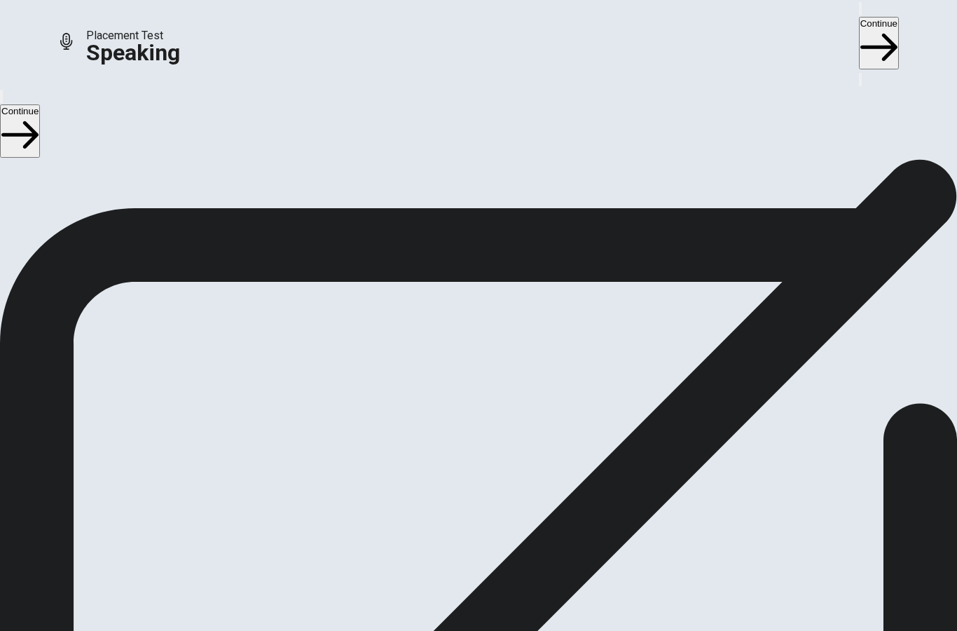
click at [508, 397] on button "Record Again" at bounding box center [478, 425] width 59 height 69
click at [504, 498] on span "Stop Recording" at bounding box center [479, 513] width 50 height 30
click at [462, 403] on icon "Play Audio" at bounding box center [462, 403] width 0 height 0
click at [859, 24] on button "Continue" at bounding box center [879, 43] width 40 height 53
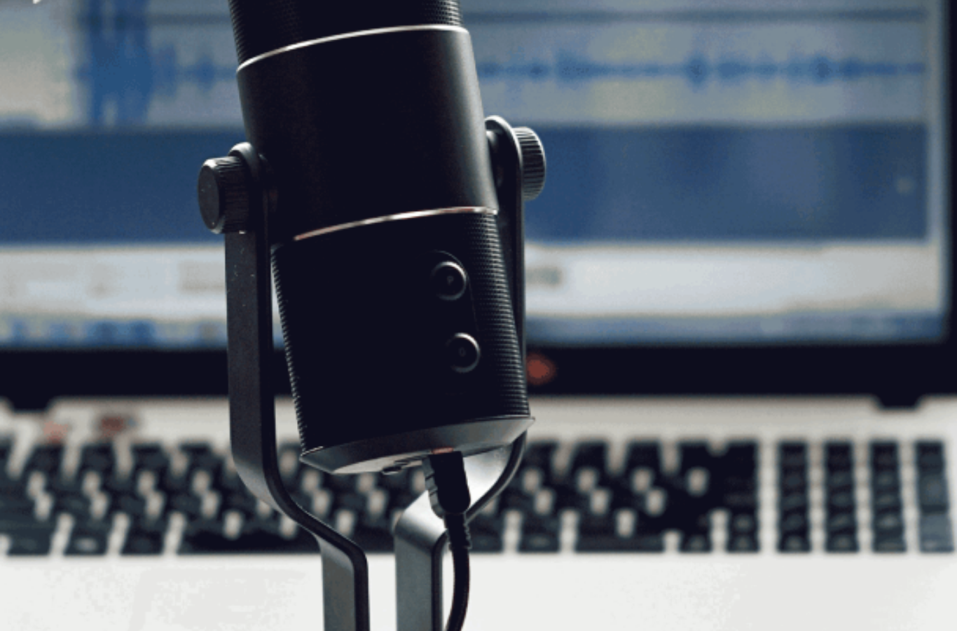
scroll to position [126, 0]
click at [859, 29] on button "Continue" at bounding box center [879, 43] width 40 height 53
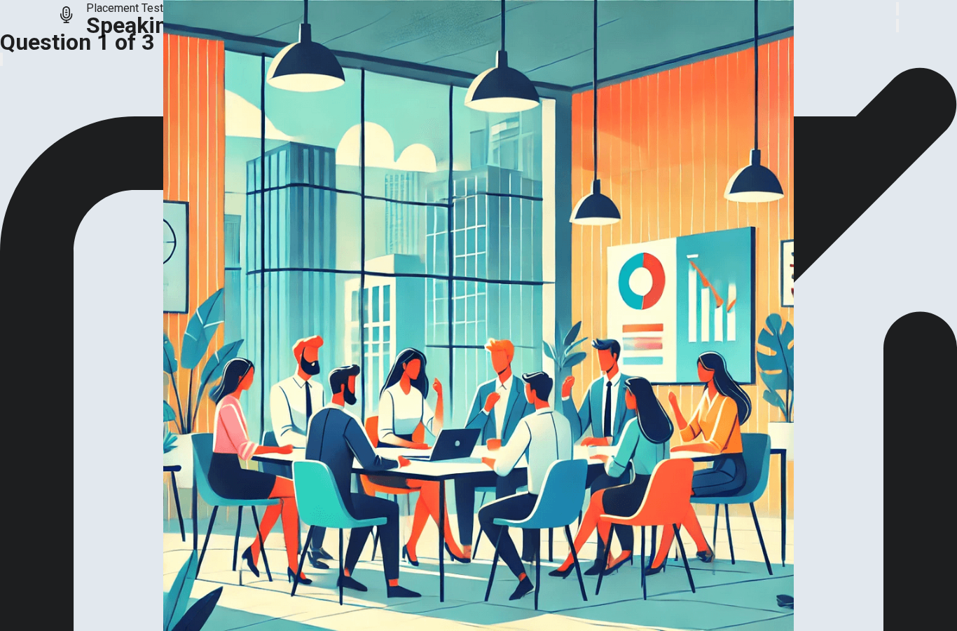
scroll to position [53, 0]
